Goal: Task Accomplishment & Management: Complete application form

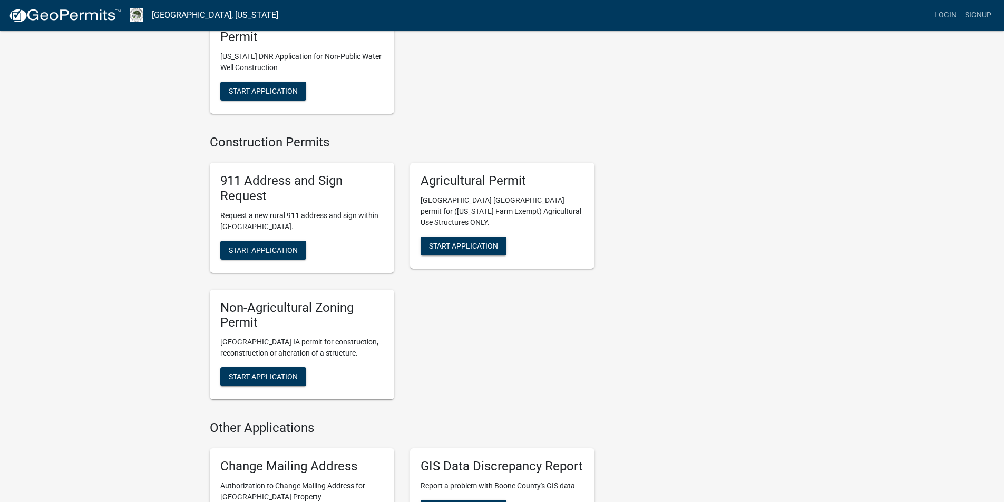
scroll to position [1353, 0]
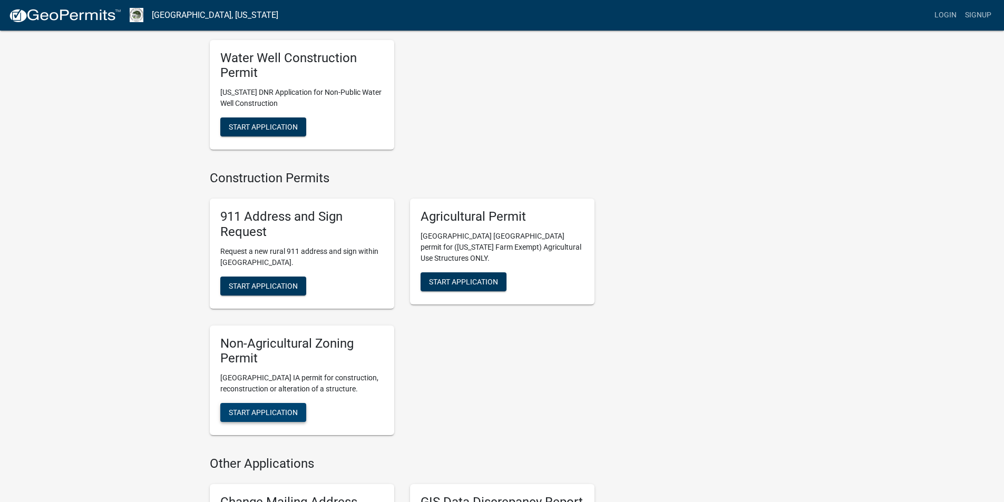
click at [265, 408] on span "Start Application" at bounding box center [263, 412] width 69 height 8
